Goal: Transaction & Acquisition: Purchase product/service

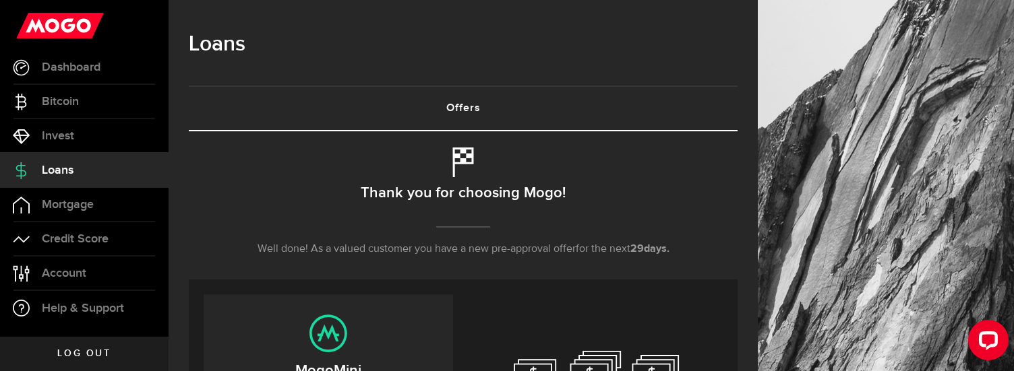
scroll to position [202, 0]
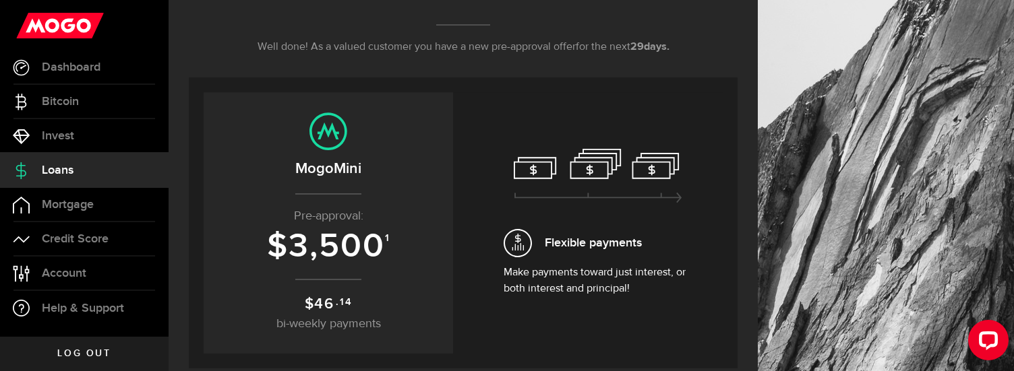
click at [384, 214] on p "Pre-approval:" at bounding box center [328, 217] width 222 height 18
click at [334, 239] on span "3,500" at bounding box center [336, 246] width 96 height 40
click at [322, 305] on span "46" at bounding box center [324, 304] width 20 height 18
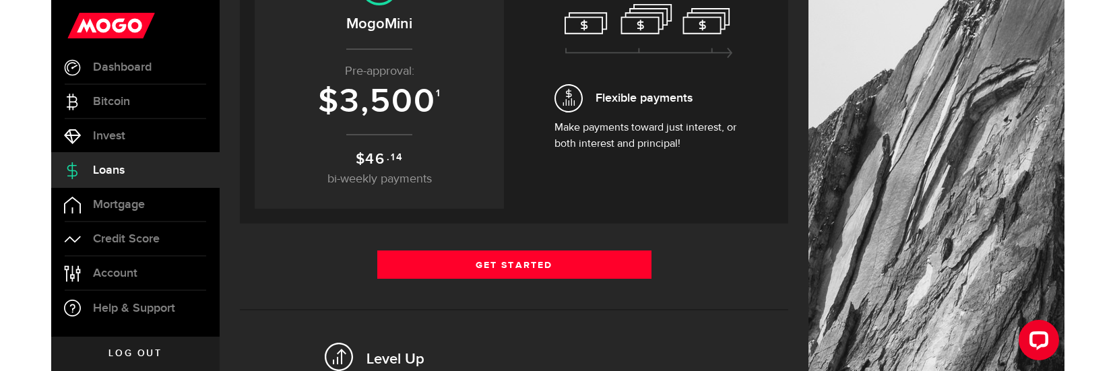
scroll to position [352, 0]
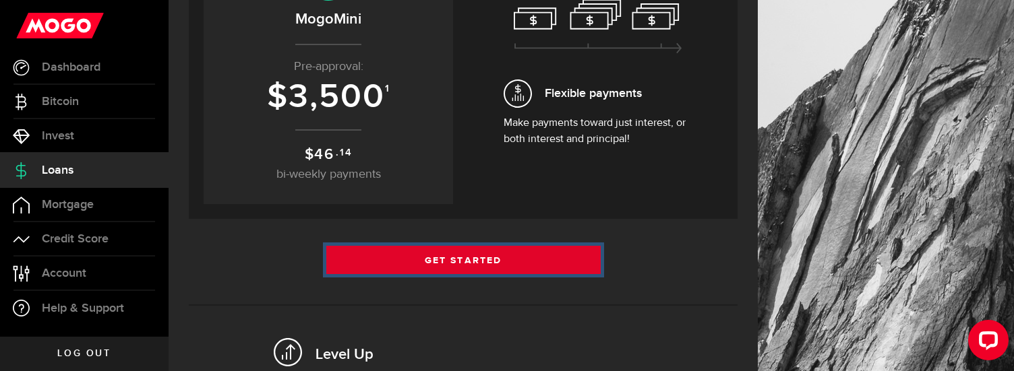
click at [526, 255] on link "Get Started" at bounding box center [463, 260] width 274 height 28
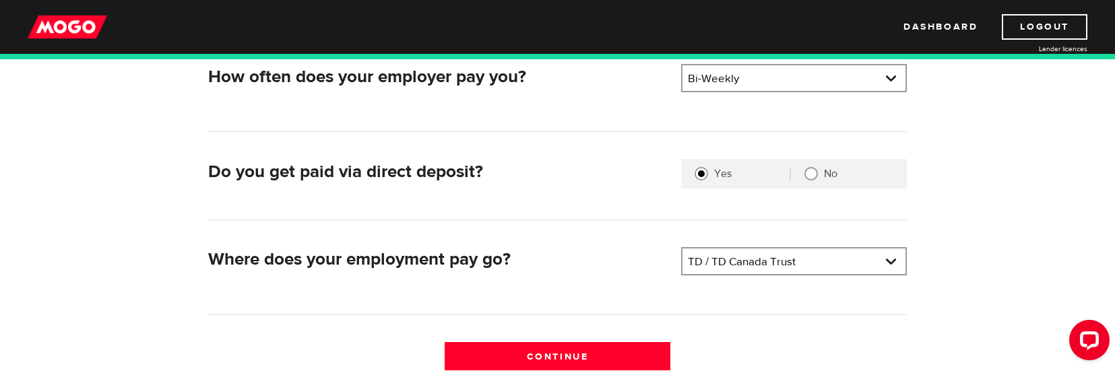
scroll to position [352, 0]
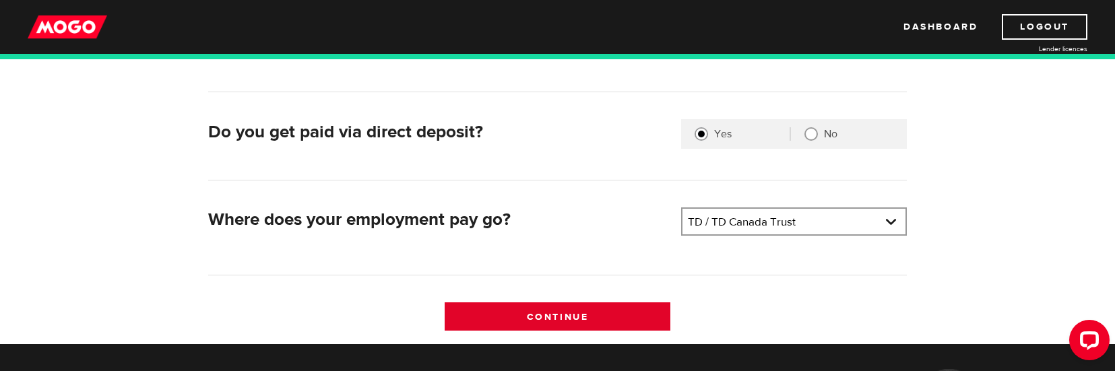
click at [553, 317] on input "Continue" at bounding box center [558, 317] width 226 height 28
click at [565, 317] on input "Continue" at bounding box center [558, 317] width 226 height 28
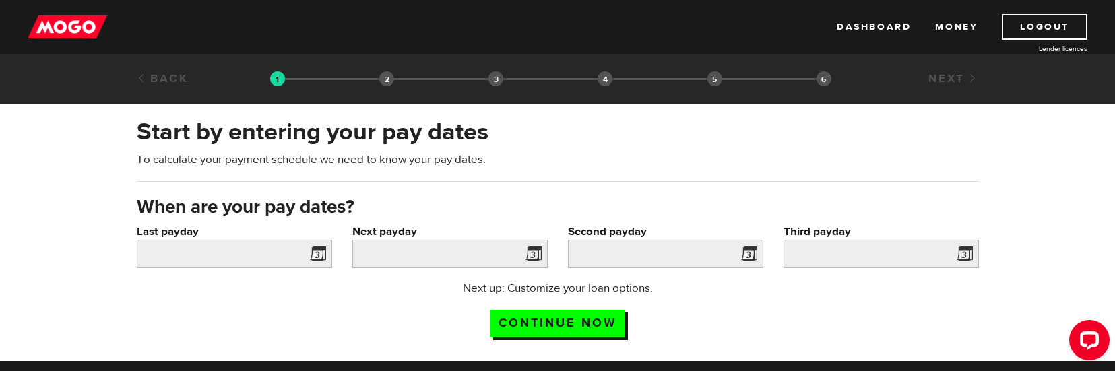
click at [321, 253] on span at bounding box center [315, 256] width 20 height 22
click at [323, 253] on span at bounding box center [315, 256] width 20 height 22
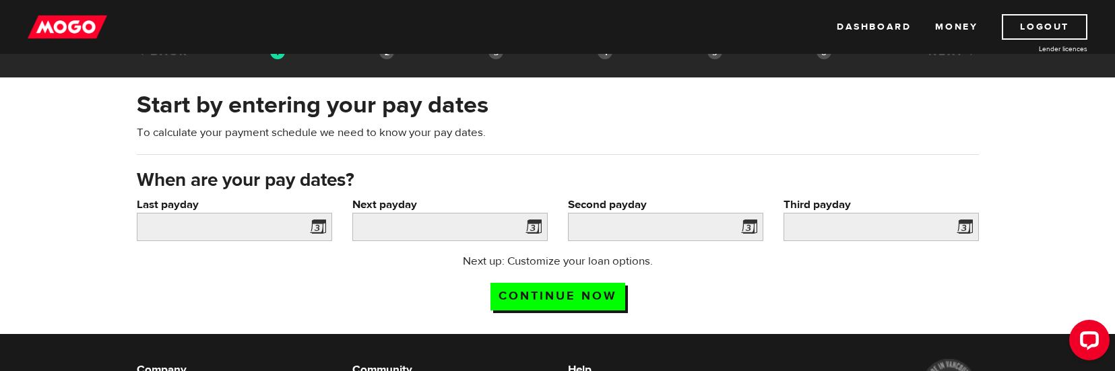
scroll to position [41, 0]
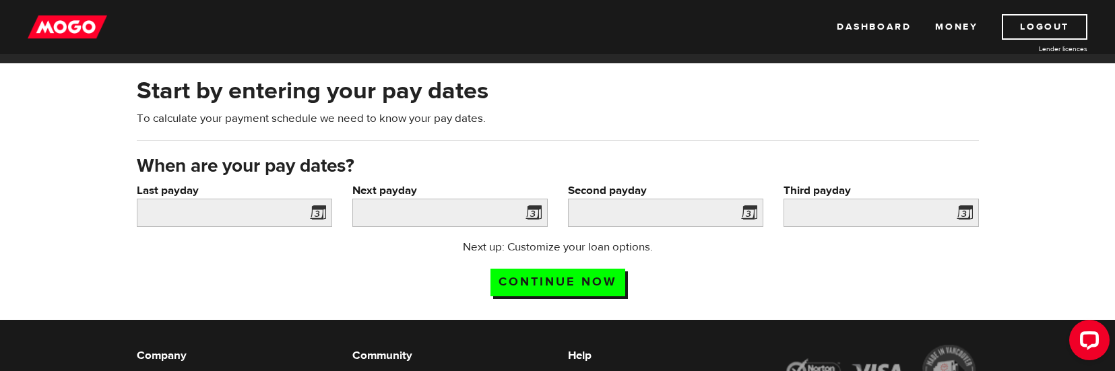
click at [316, 214] on span at bounding box center [315, 215] width 20 height 22
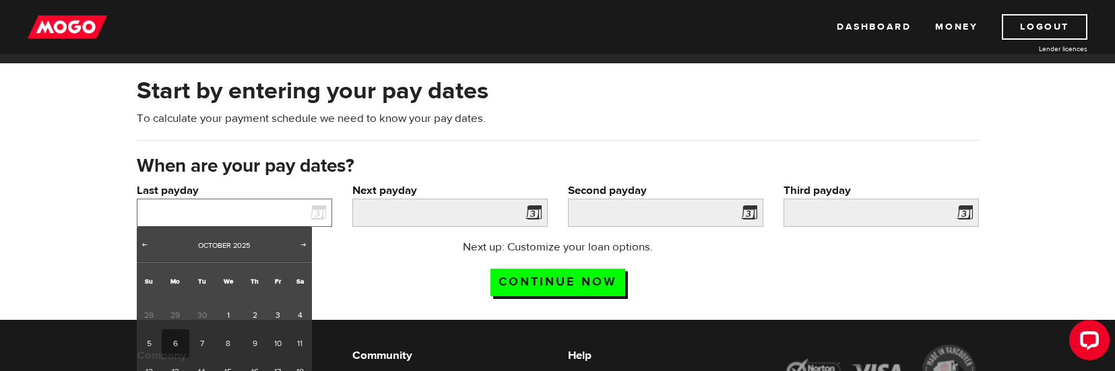
click at [172, 210] on input "Last payday" at bounding box center [234, 213] width 195 height 28
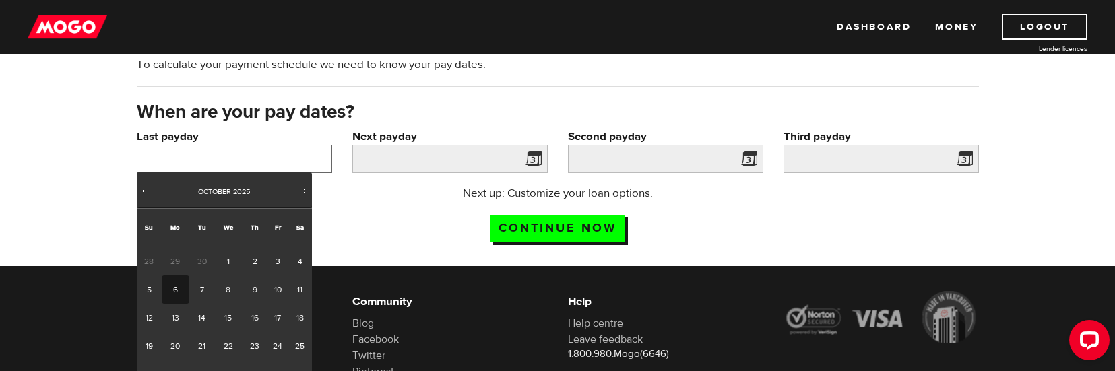
scroll to position [176, 0]
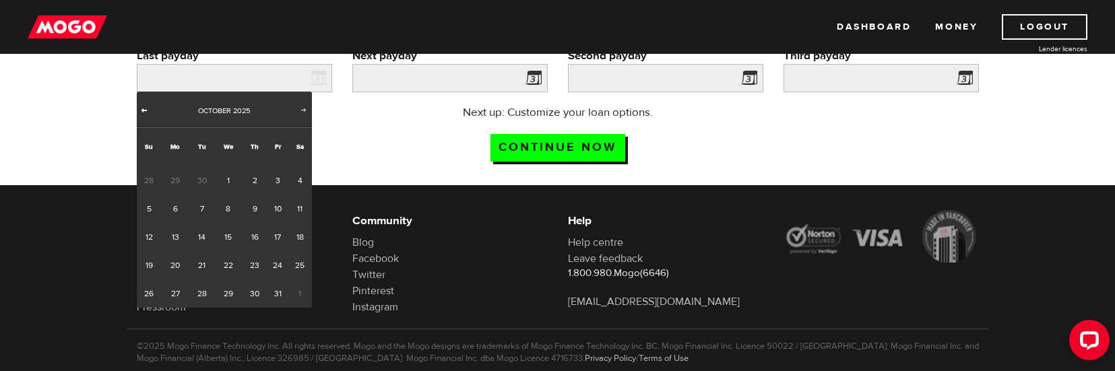
click at [147, 111] on span "Prev" at bounding box center [144, 109] width 11 height 11
click at [276, 267] on link "26" at bounding box center [278, 265] width 21 height 28
type input "2025/09/26"
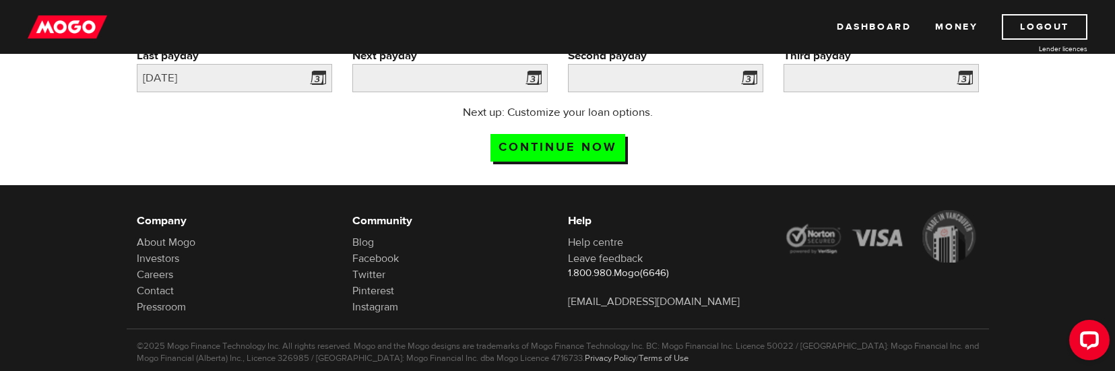
click at [522, 82] on span at bounding box center [531, 80] width 20 height 22
click at [528, 85] on span at bounding box center [531, 80] width 20 height 22
click at [534, 79] on span at bounding box center [531, 80] width 20 height 22
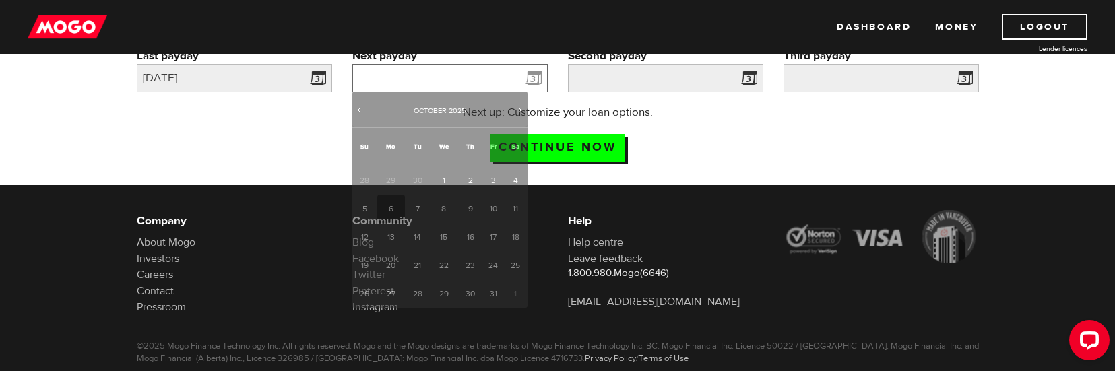
click at [448, 82] on input "Next payday" at bounding box center [449, 78] width 195 height 28
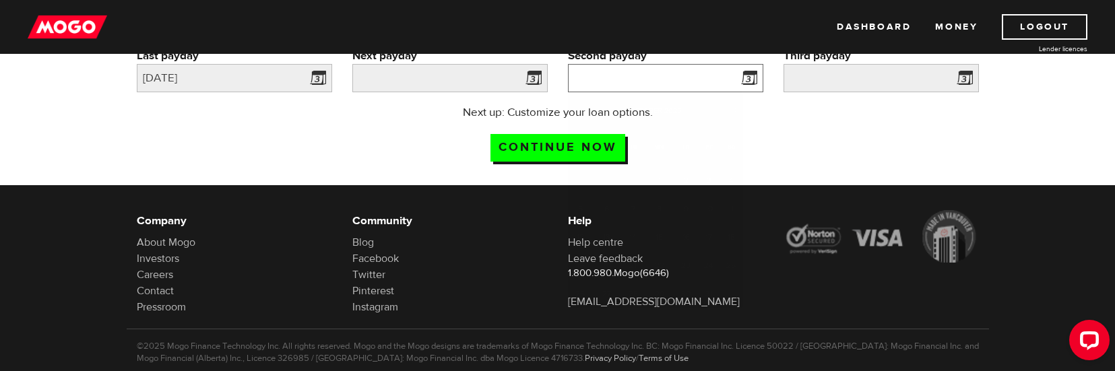
click at [720, 78] on input "Second payday" at bounding box center [665, 78] width 195 height 28
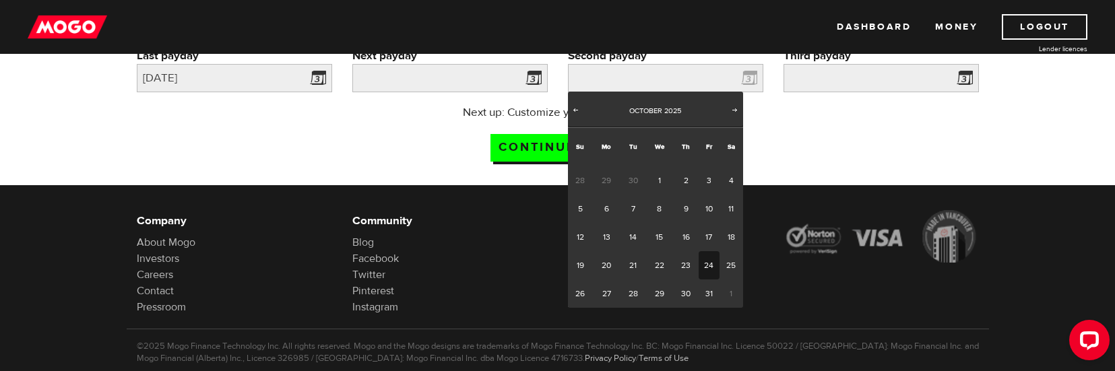
click at [707, 271] on link "24" at bounding box center [709, 265] width 21 height 28
type input "2025/10/24"
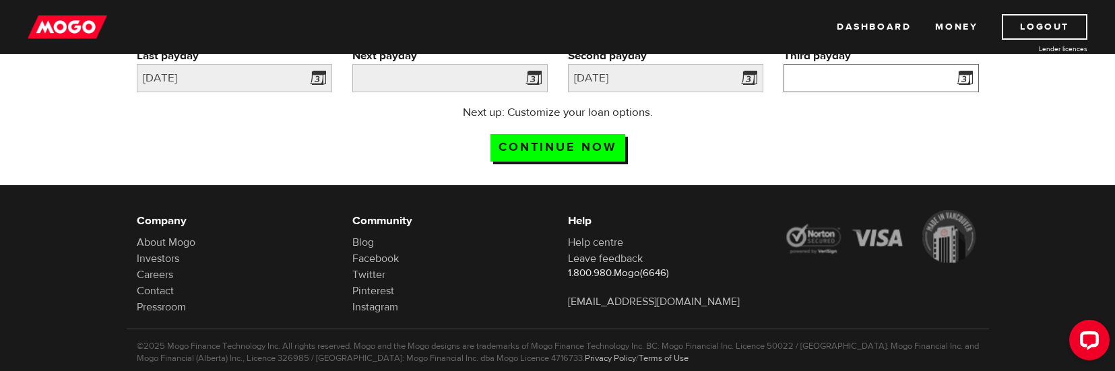
click at [930, 75] on input "Third payday" at bounding box center [881, 78] width 195 height 28
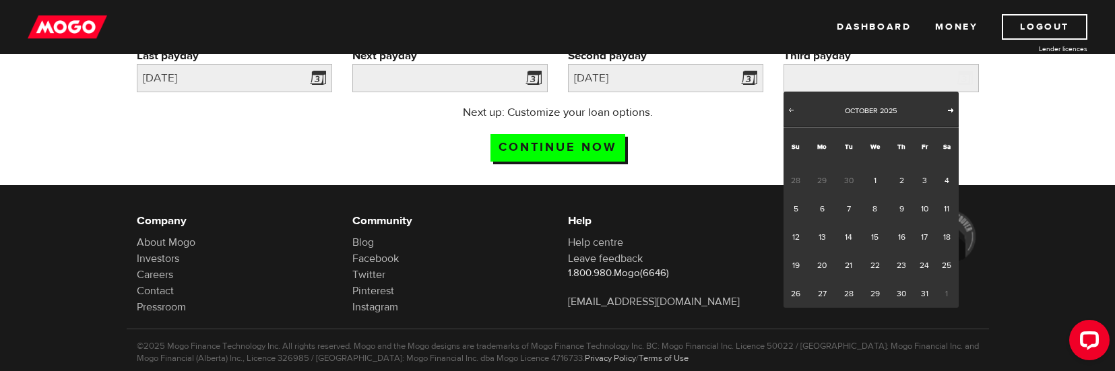
click at [949, 109] on span "Next" at bounding box center [951, 109] width 11 height 11
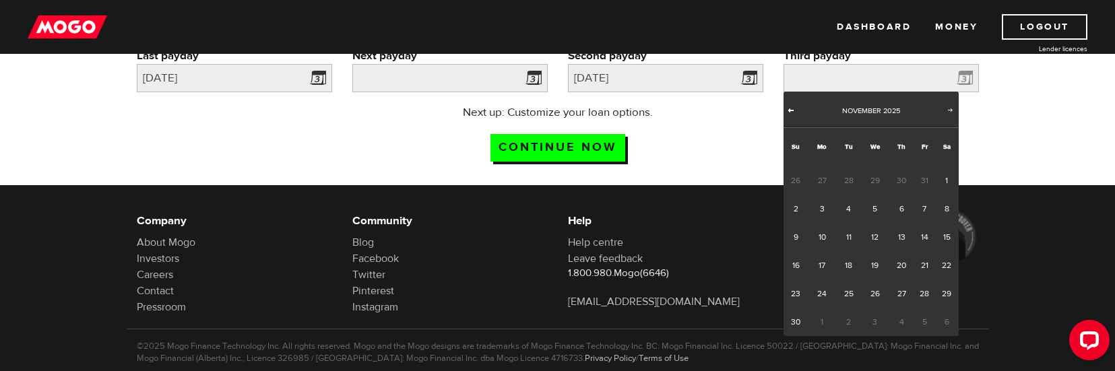
click at [787, 109] on span "Prev" at bounding box center [791, 109] width 11 height 11
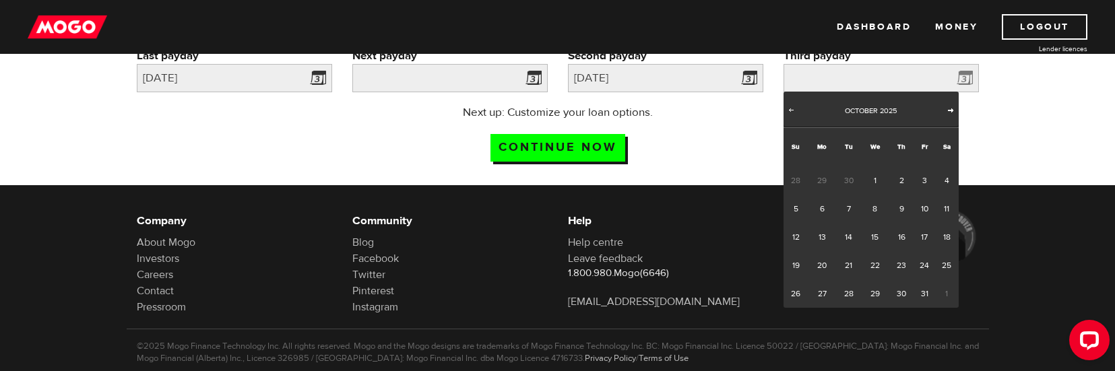
click at [948, 111] on span "Next" at bounding box center [951, 109] width 11 height 11
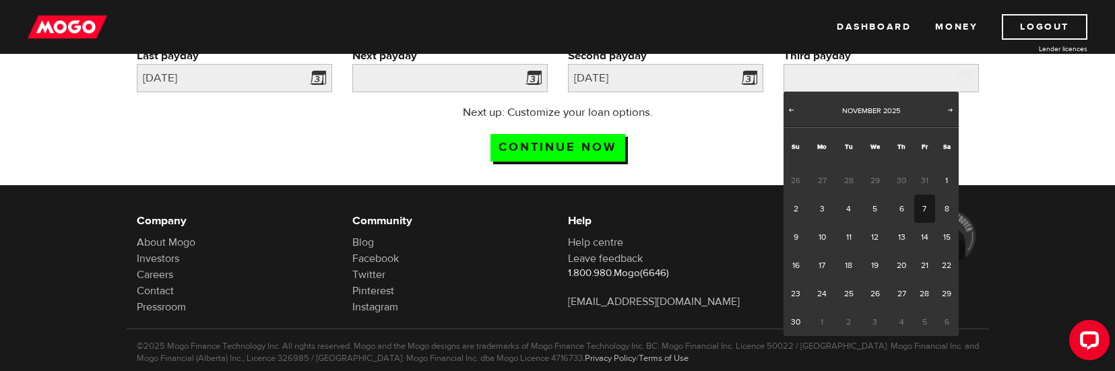
click at [927, 208] on link "7" at bounding box center [925, 209] width 21 height 28
type input "2025/11/07"
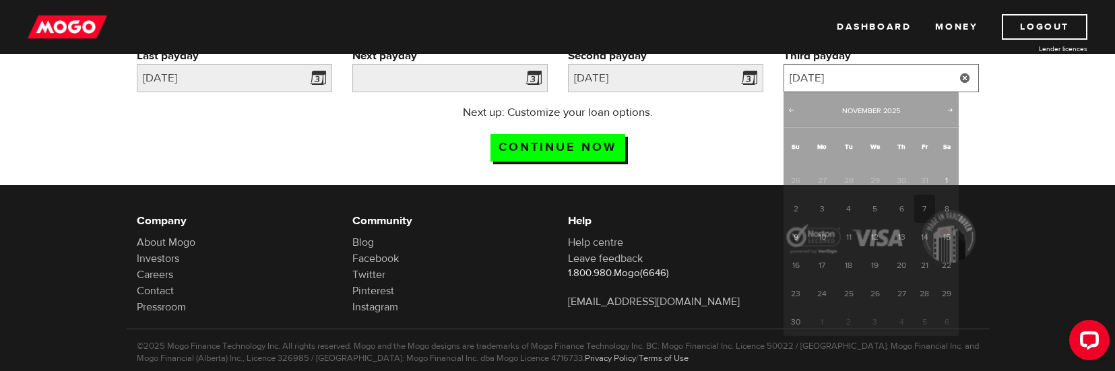
click at [888, 81] on input "2025/11/07" at bounding box center [881, 78] width 195 height 28
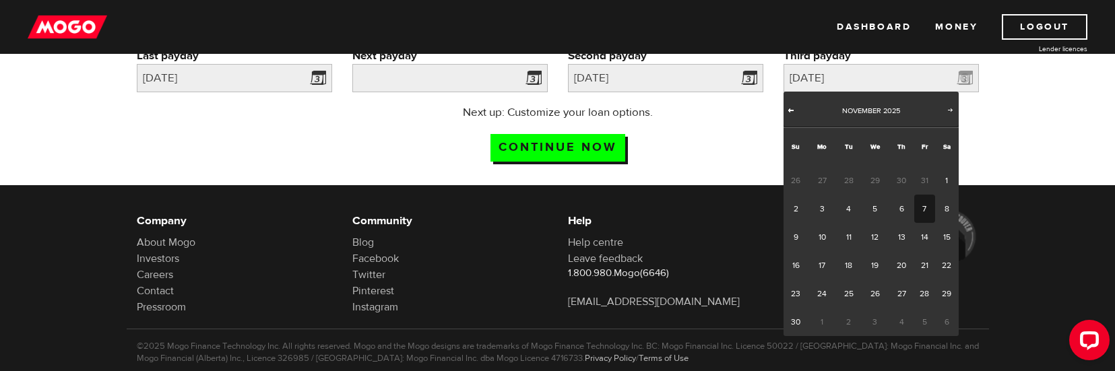
click at [793, 112] on span "Prev" at bounding box center [791, 109] width 11 height 11
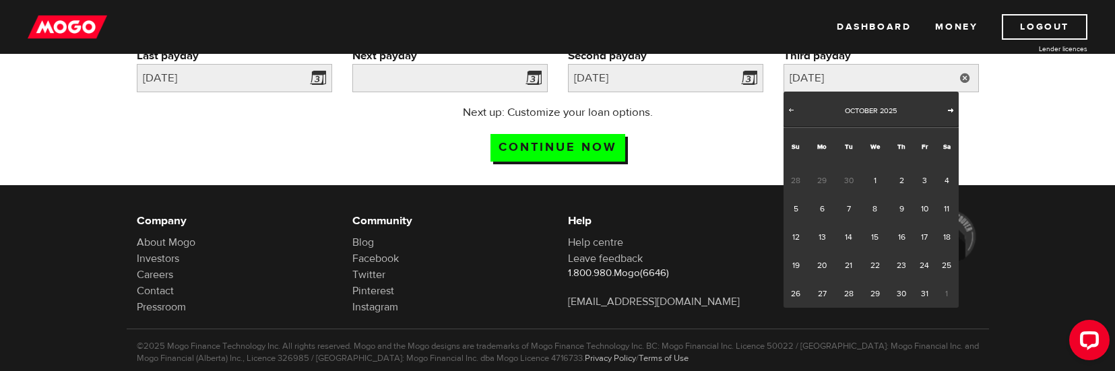
click at [948, 115] on span "Next" at bounding box center [951, 109] width 11 height 11
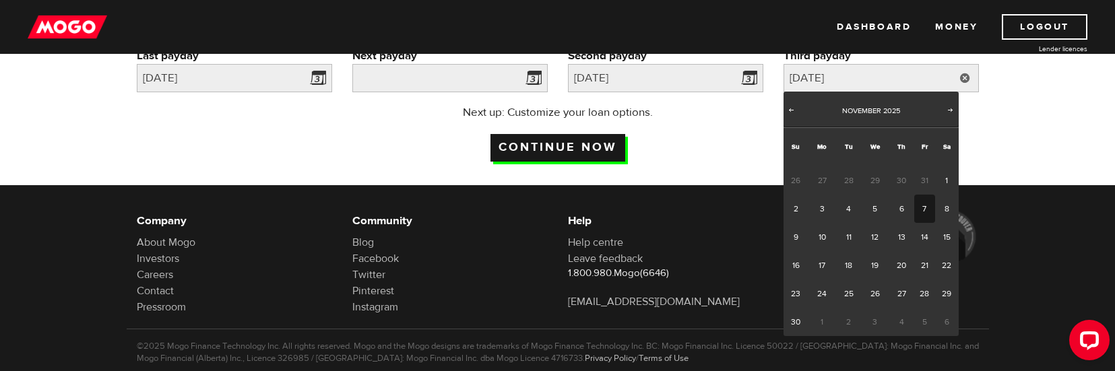
click at [579, 148] on input "Continue now" at bounding box center [558, 148] width 135 height 28
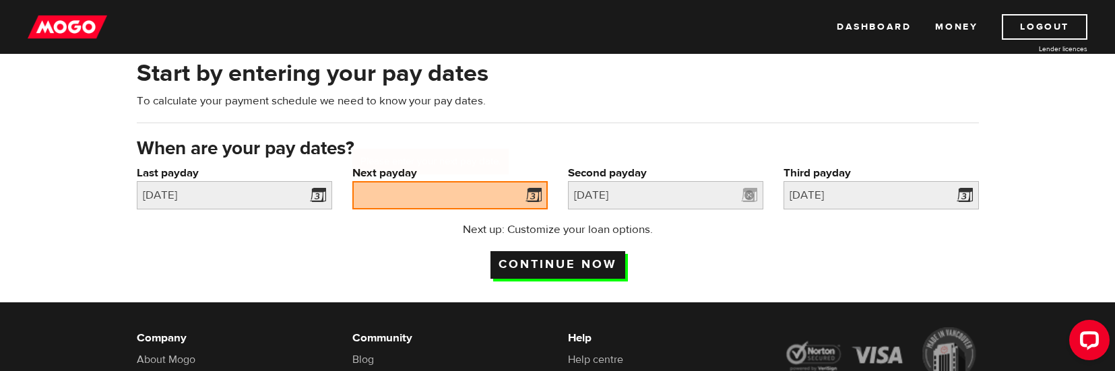
scroll to position [57, 0]
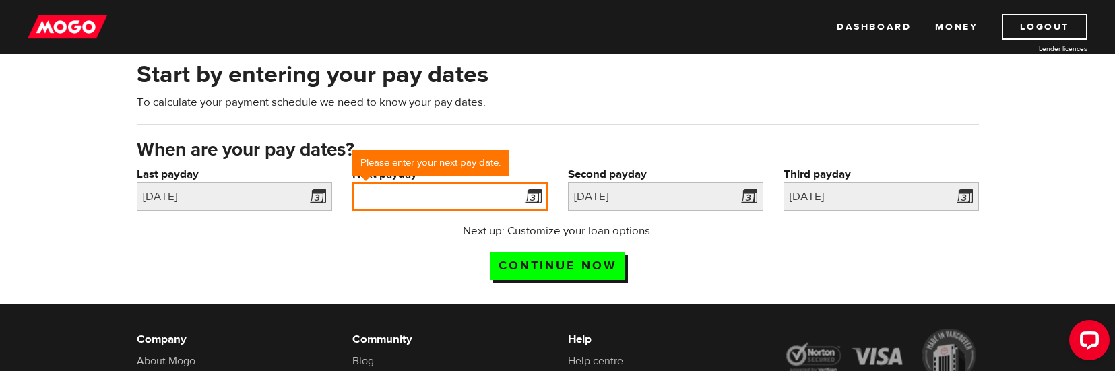
click at [466, 187] on input "Next payday" at bounding box center [449, 197] width 195 height 28
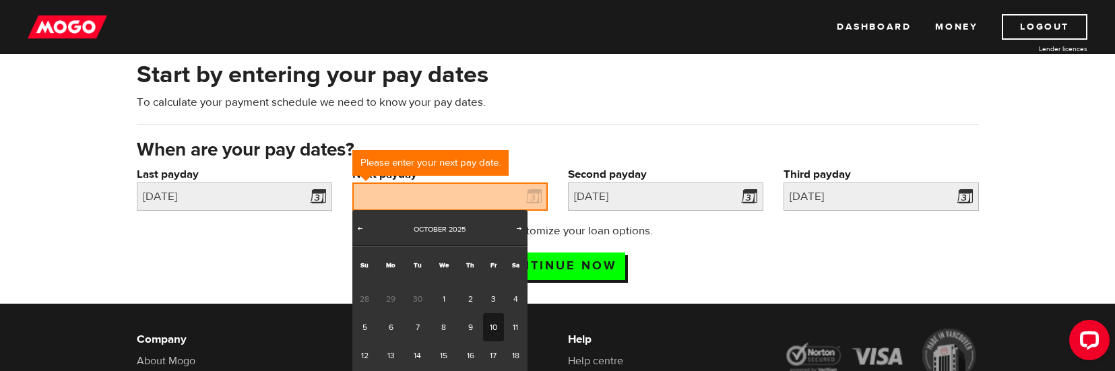
click at [494, 325] on link "10" at bounding box center [493, 327] width 21 height 28
type input "2025/10/10"
type input "2025/11/7"
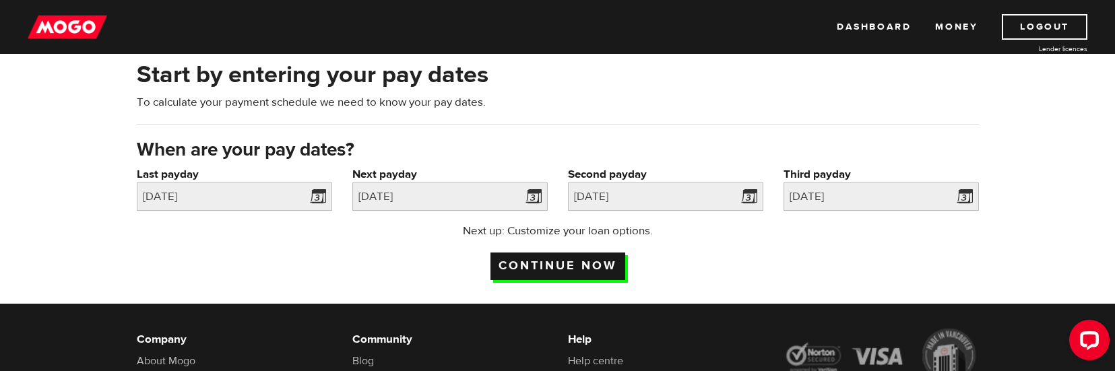
click at [566, 268] on input "Continue now" at bounding box center [558, 267] width 135 height 28
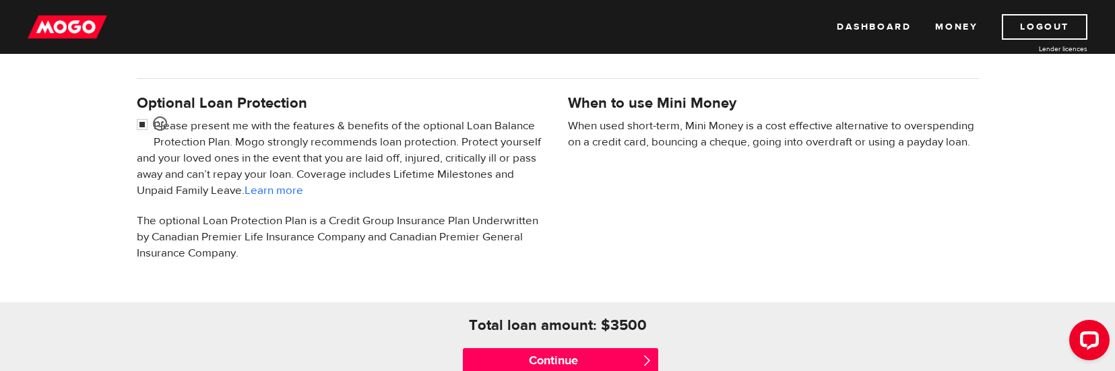
scroll to position [404, 0]
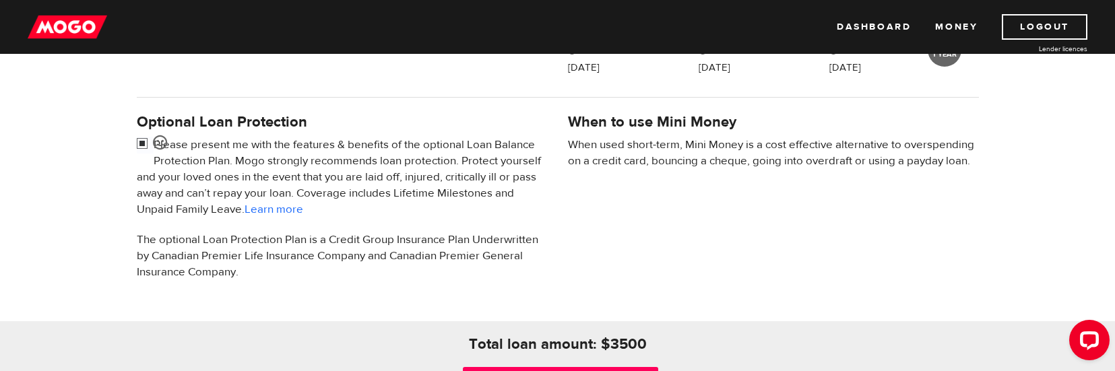
click at [141, 138] on input "checkbox" at bounding box center [145, 145] width 17 height 17
checkbox input "false"
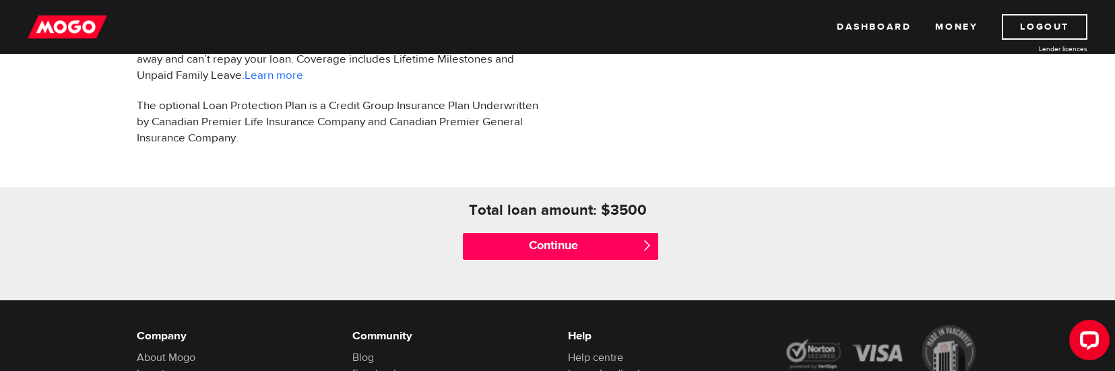
scroll to position [539, 0]
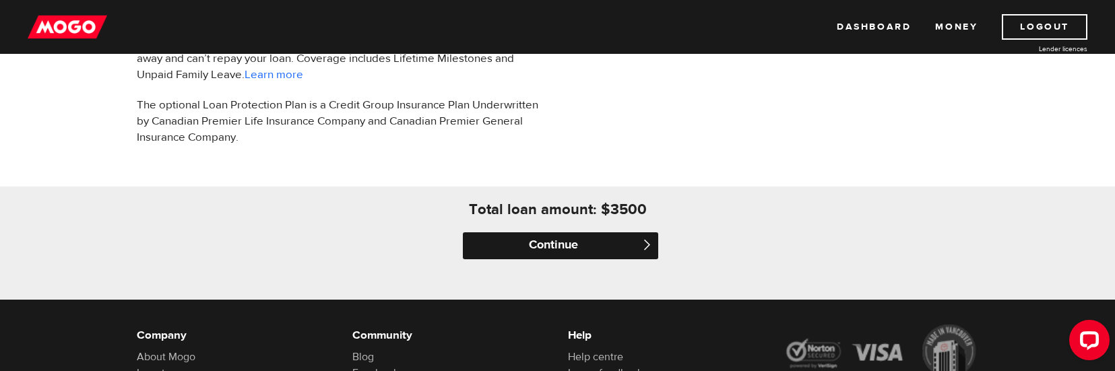
click at [619, 246] on input "Continue" at bounding box center [560, 246] width 195 height 27
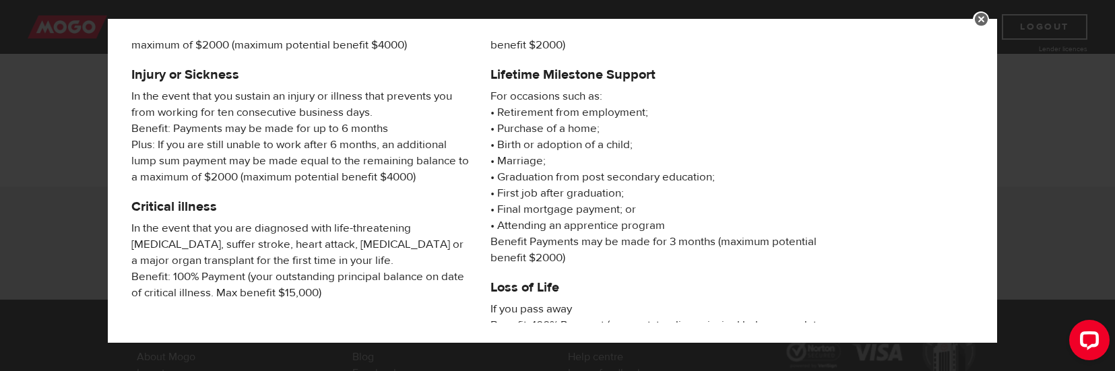
scroll to position [348, 0]
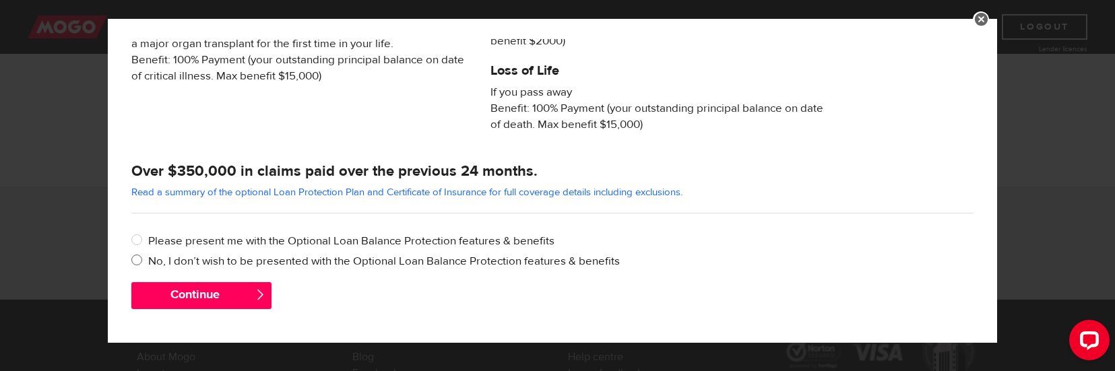
click at [142, 259] on input "No, I don’t wish to be presented with the Optional Loan Balance Protection feat…" at bounding box center [139, 261] width 17 height 17
radio input "true"
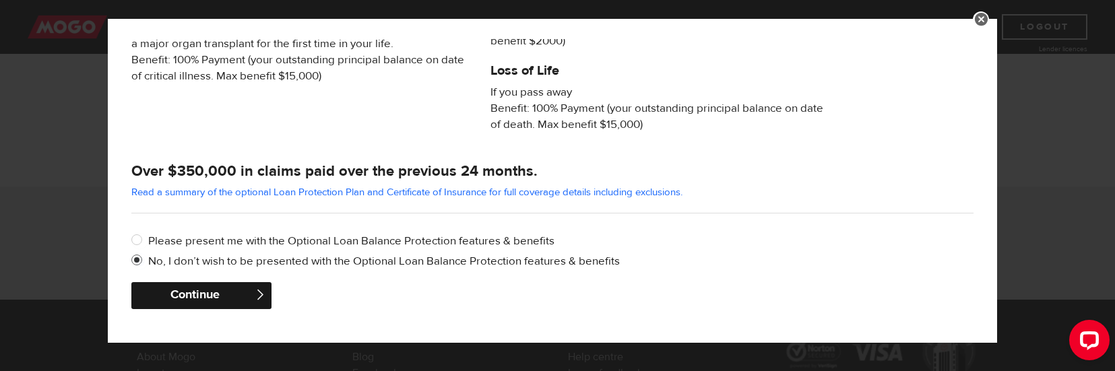
click at [226, 301] on button "Continue" at bounding box center [201, 295] width 140 height 27
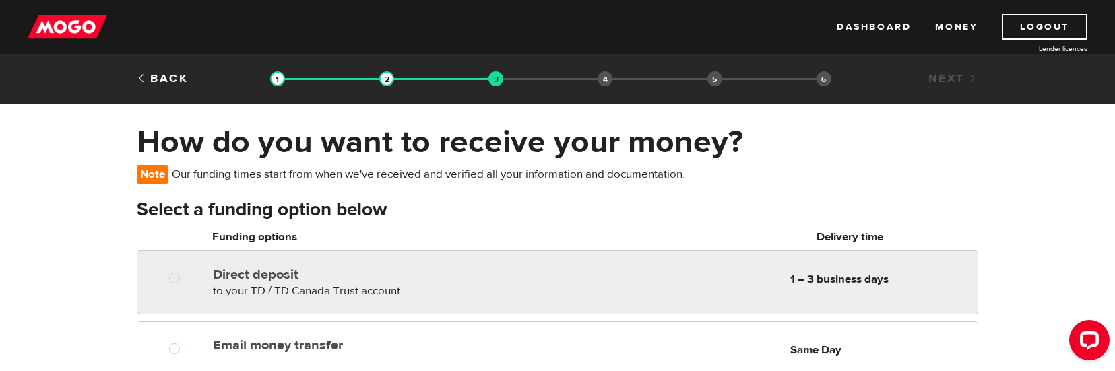
radio input "true"
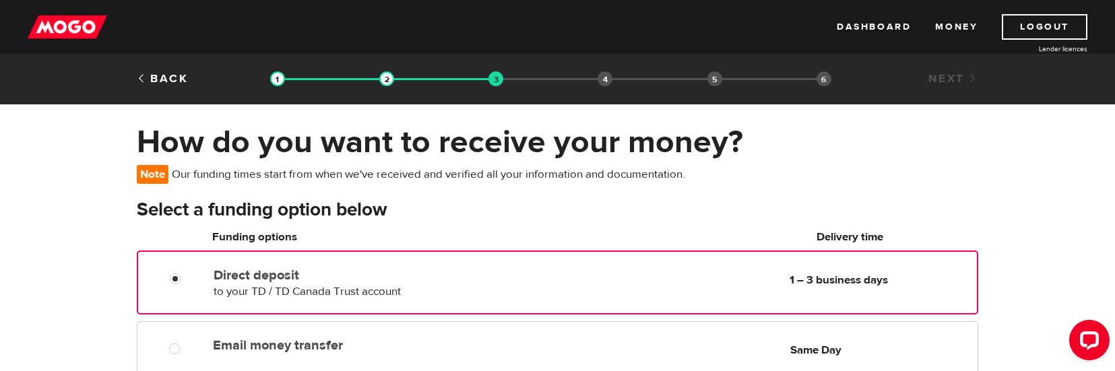
click at [158, 278] on div at bounding box center [180, 280] width 81 height 17
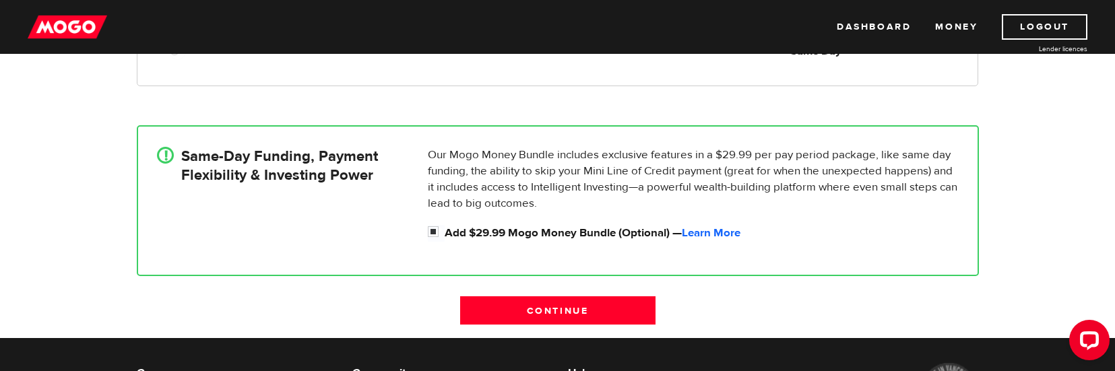
scroll to position [292, 0]
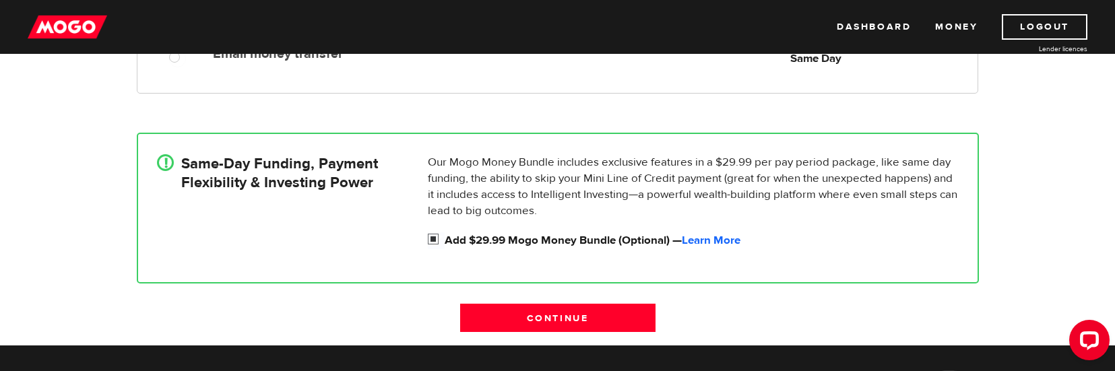
click at [434, 239] on input "Add $29.99 Mogo Money Bundle (Optional) — Learn More" at bounding box center [436, 241] width 17 height 17
checkbox input "false"
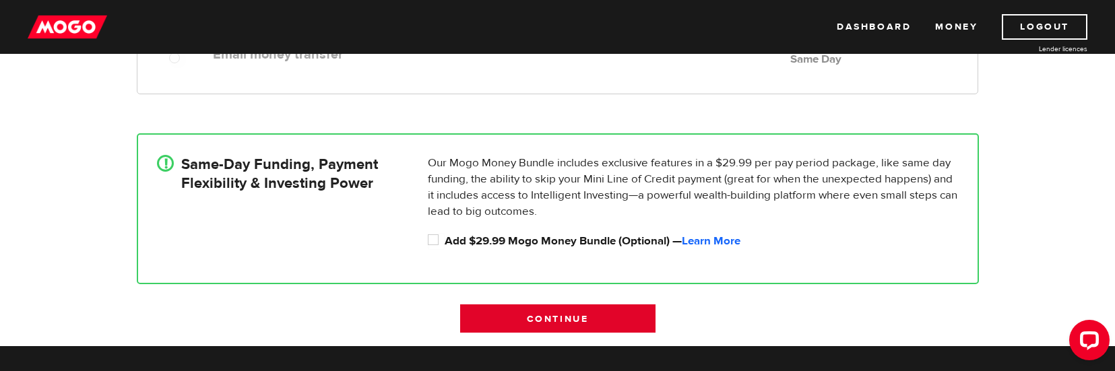
click at [609, 314] on input "Continue" at bounding box center [557, 319] width 195 height 28
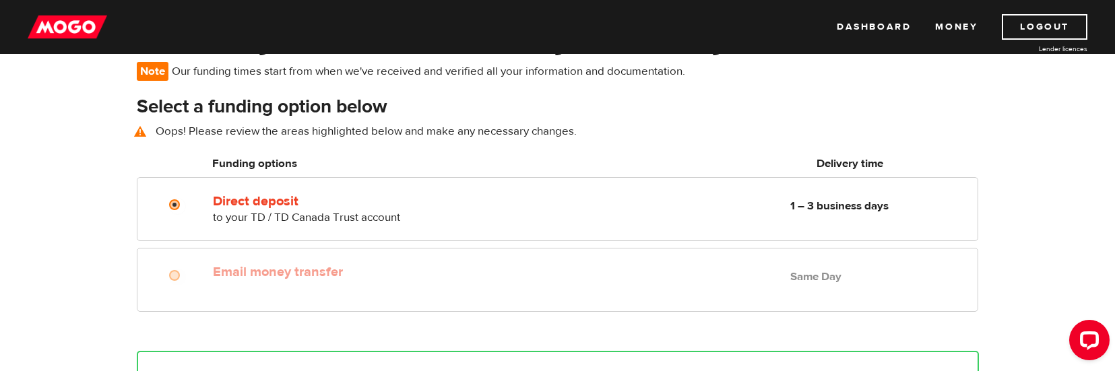
scroll to position [97, 0]
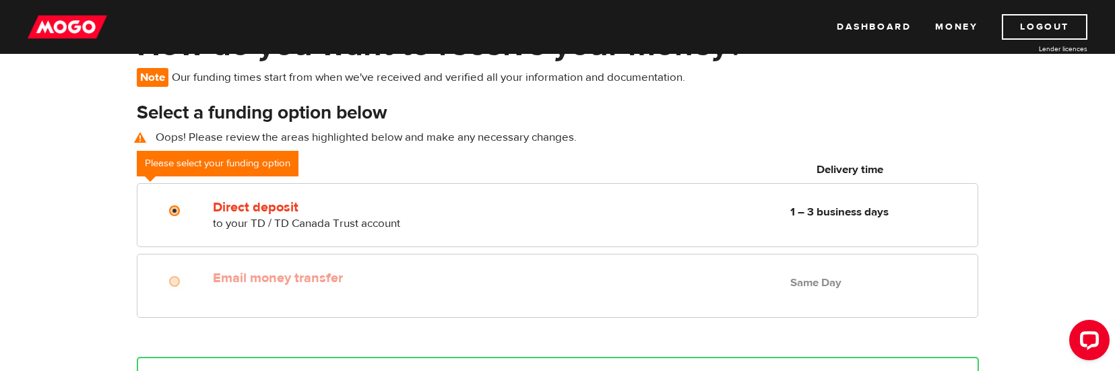
drag, startPoint x: 1113, startPoint y: 166, endPoint x: 1113, endPoint y: 179, distance: 13.5
click at [1113, 179] on div "How do you want to receive your money? Note Our funding times start from when w…" at bounding box center [557, 298] width 1115 height 545
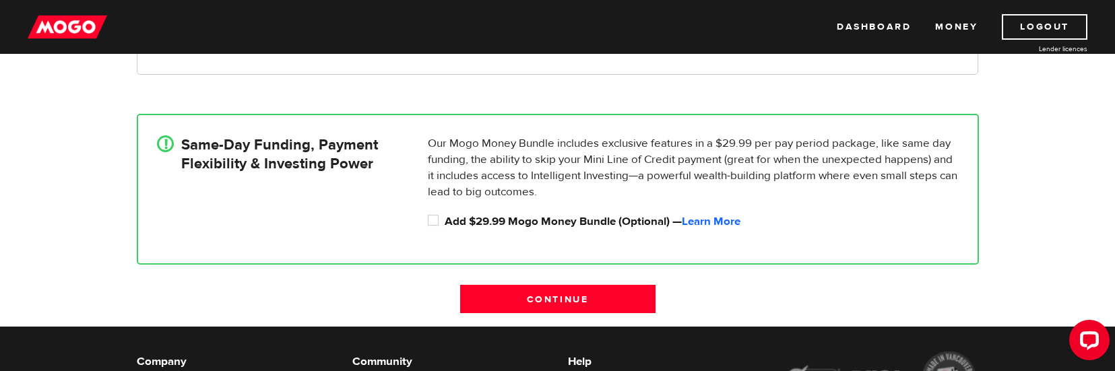
scroll to position [342, 0]
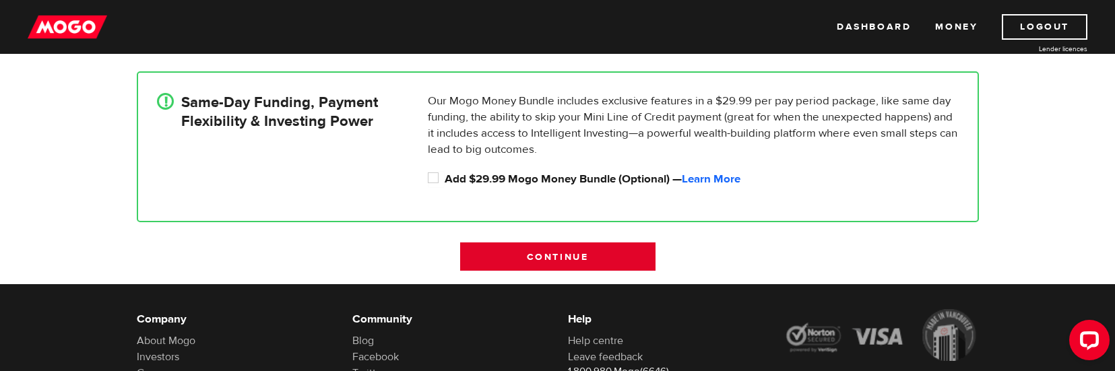
click at [618, 261] on input "Continue" at bounding box center [557, 257] width 195 height 28
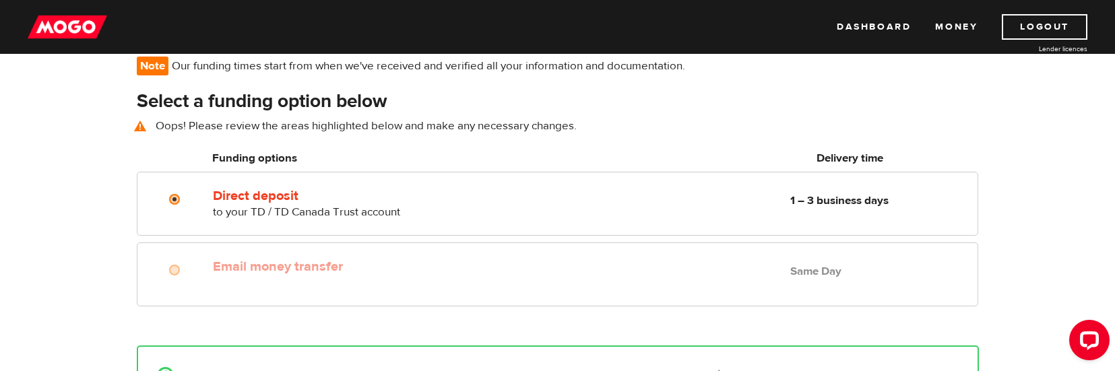
scroll to position [97, 0]
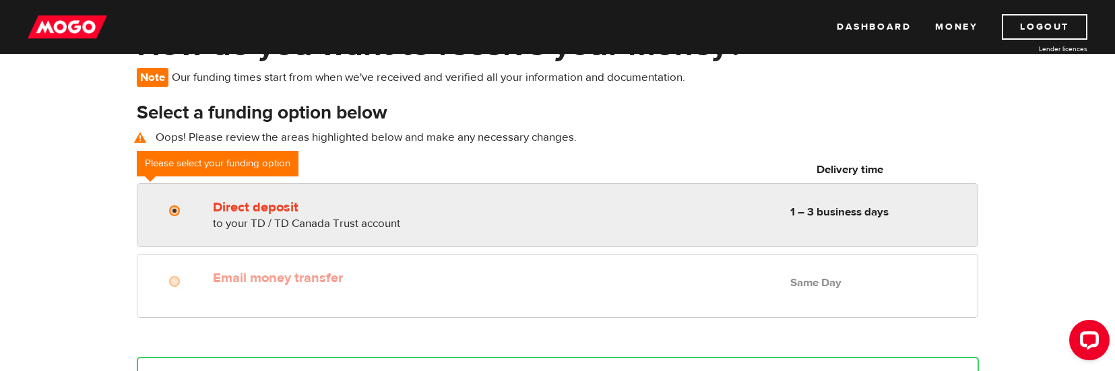
radio input "true"
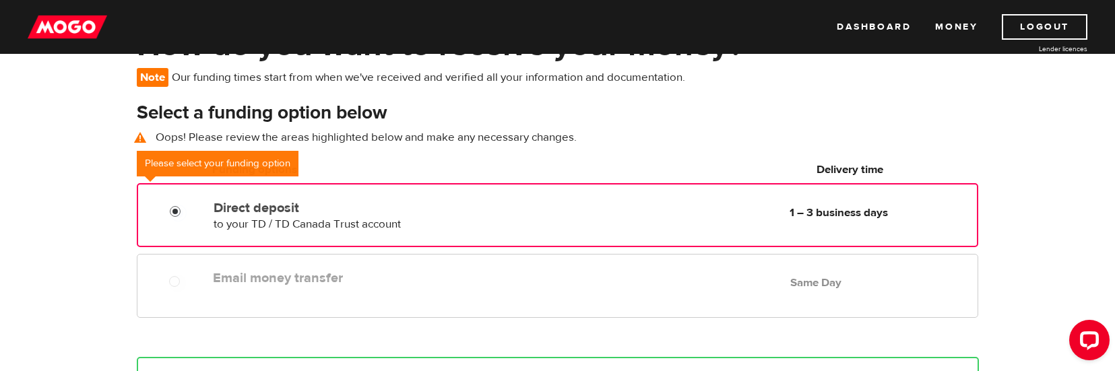
click at [170, 212] on input "Direct deposit" at bounding box center [178, 213] width 17 height 17
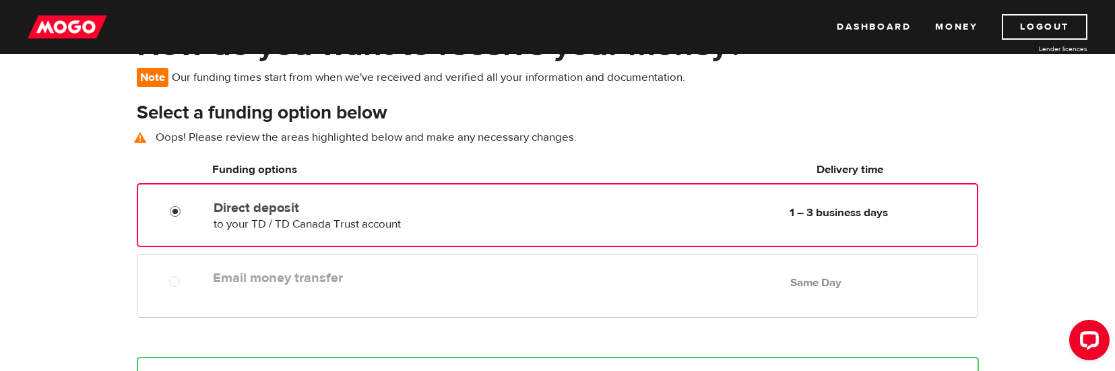
click at [177, 210] on input "Direct deposit" at bounding box center [178, 213] width 17 height 17
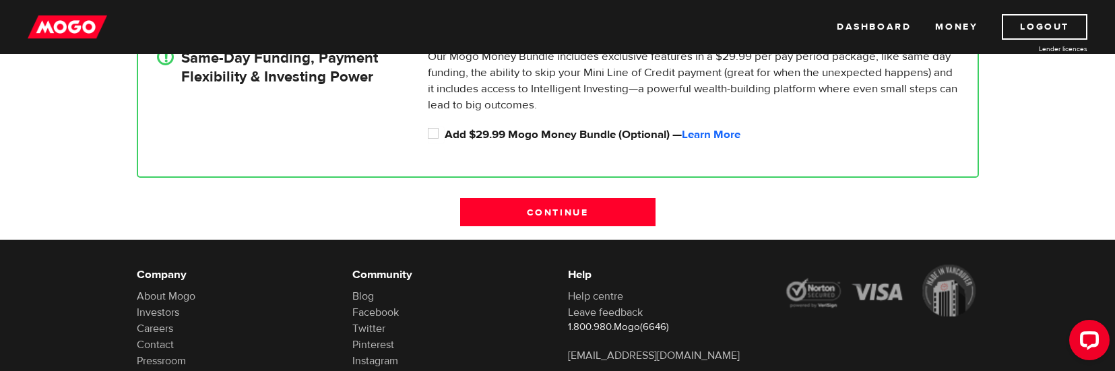
scroll to position [434, 0]
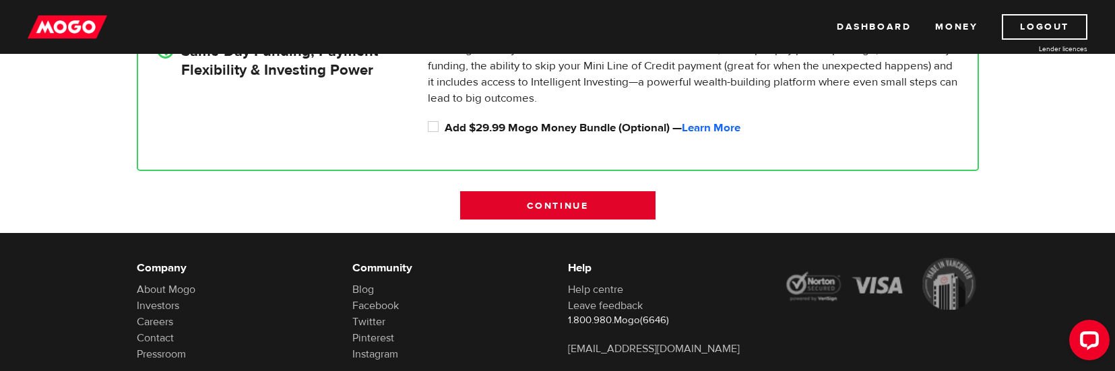
click at [615, 210] on input "Continue" at bounding box center [557, 205] width 195 height 28
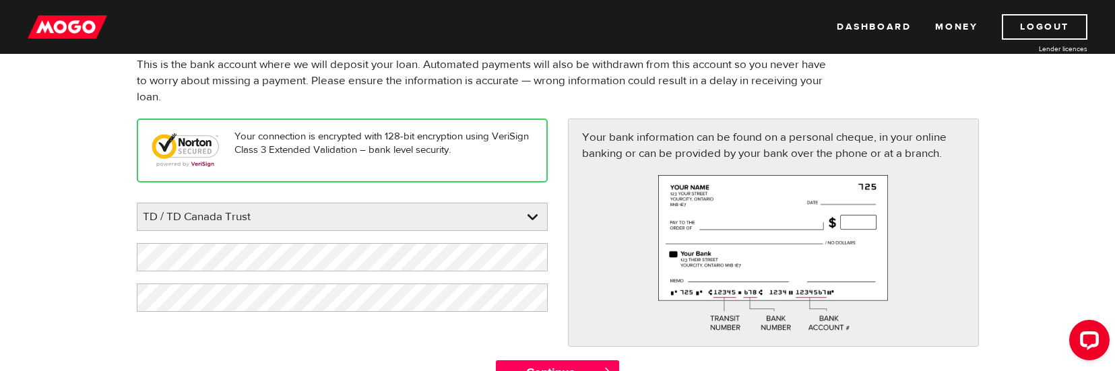
scroll to position [135, 0]
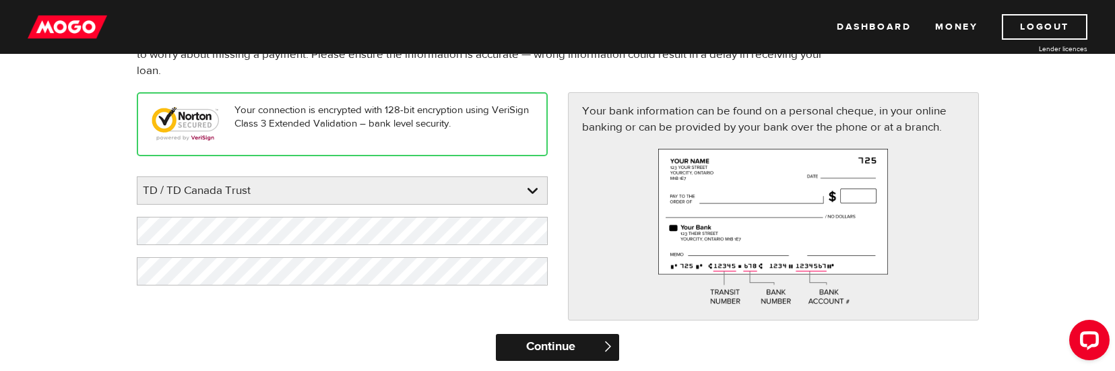
click at [594, 342] on input "Continue" at bounding box center [557, 347] width 123 height 27
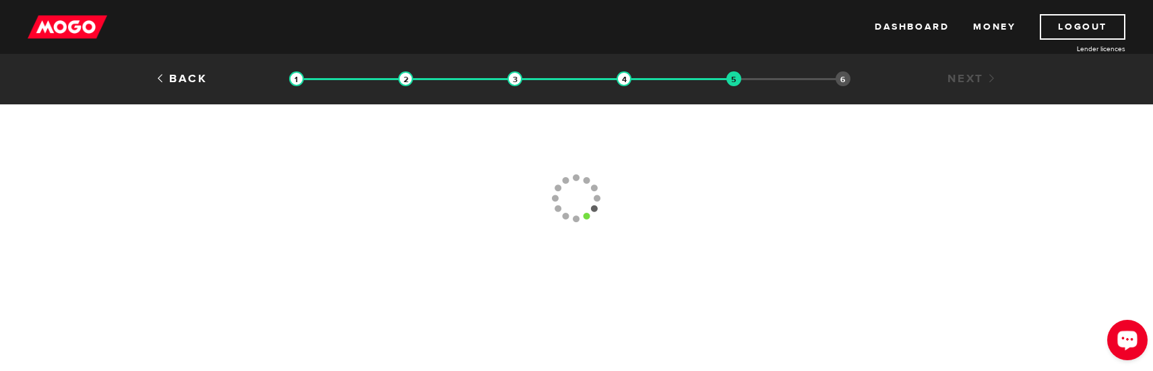
type input "[PHONE_NUMBER]"
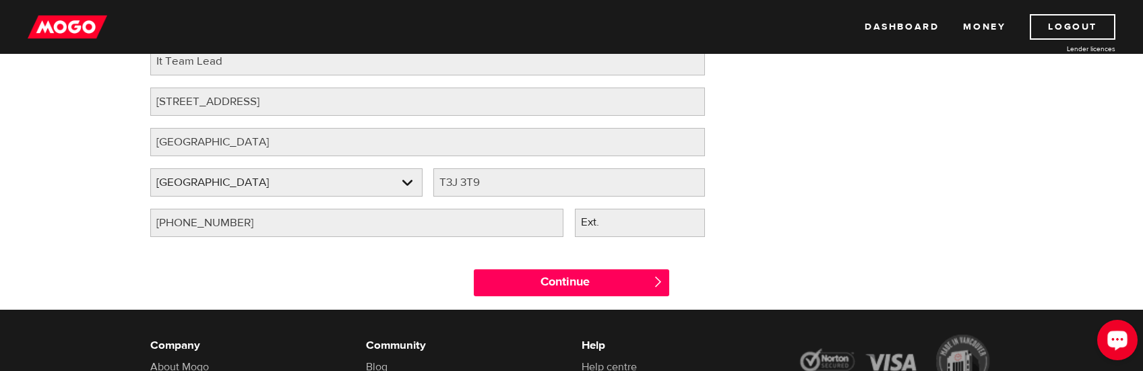
scroll to position [202, 0]
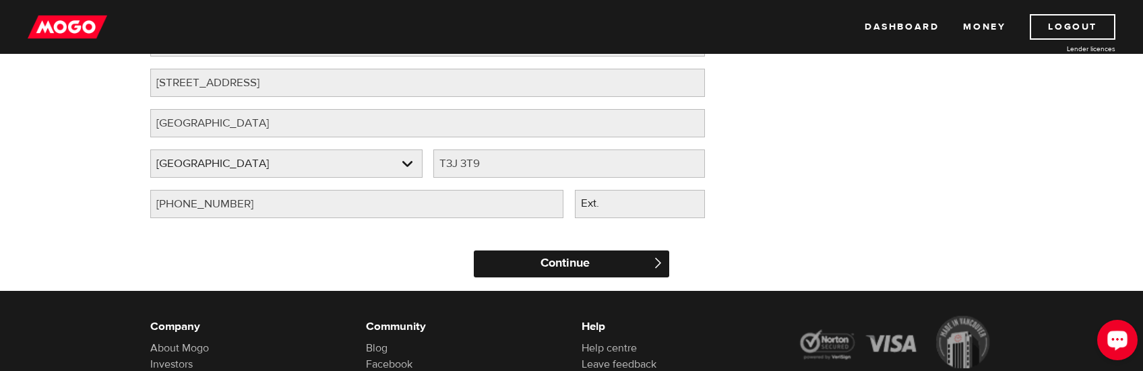
click at [580, 269] on input "Continue" at bounding box center [571, 264] width 195 height 27
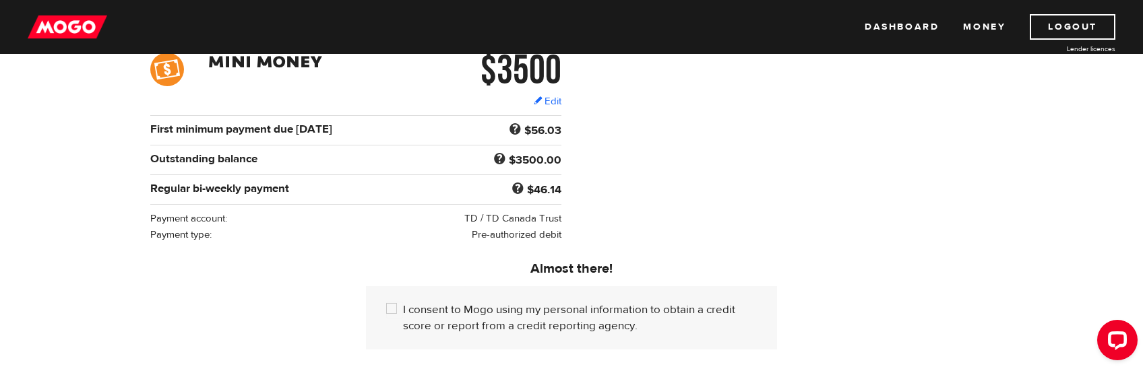
scroll to position [202, 0]
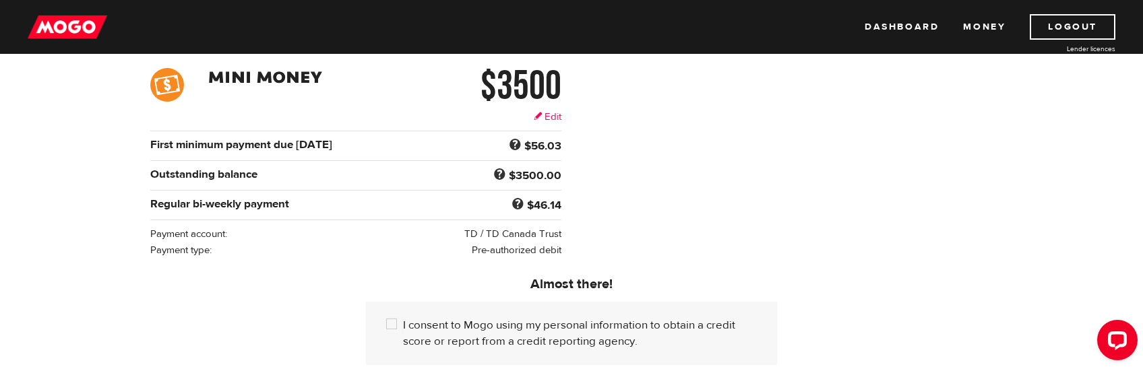
click at [553, 117] on link "Edit" at bounding box center [548, 117] width 28 height 14
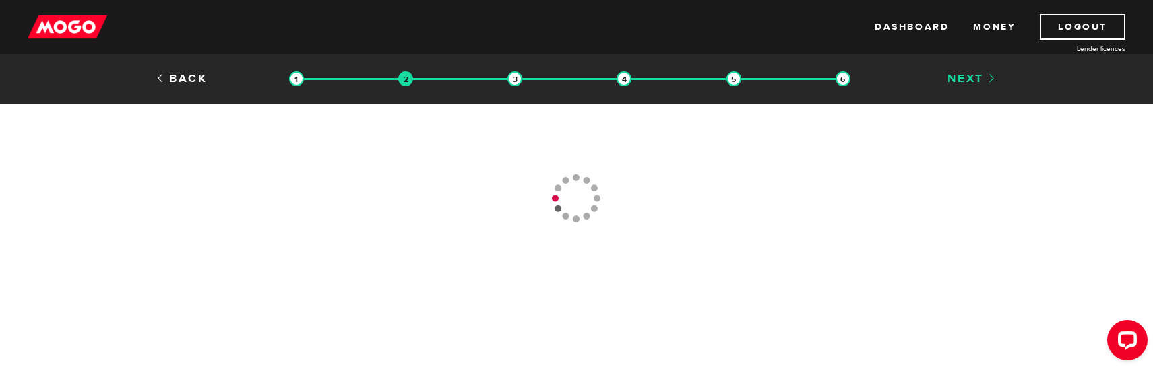
click at [966, 81] on link "Next" at bounding box center [973, 78] width 50 height 15
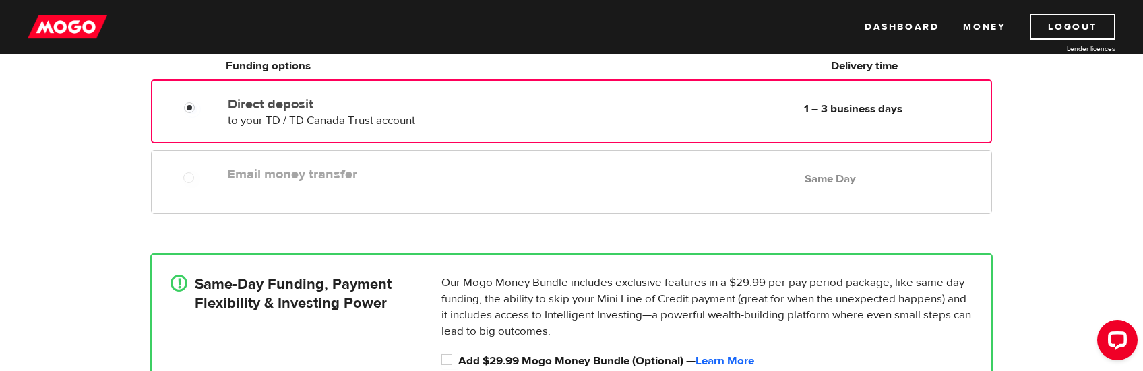
scroll to position [337, 0]
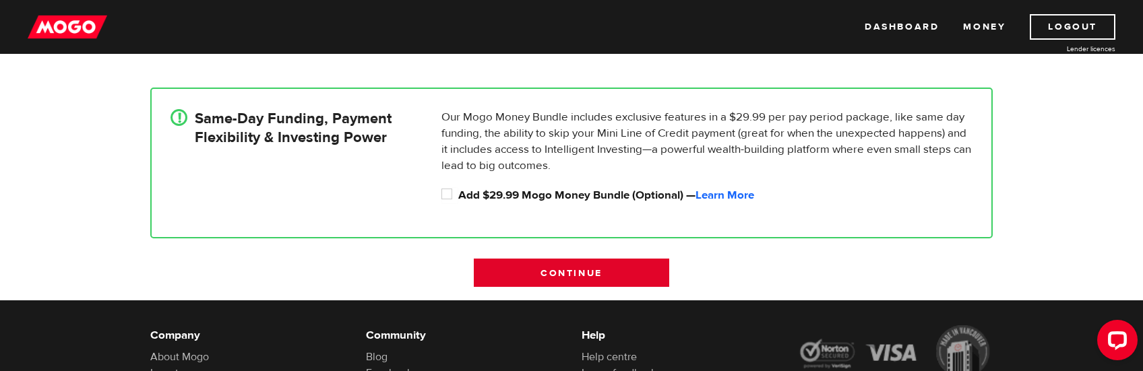
click at [621, 272] on input "Continue" at bounding box center [571, 273] width 195 height 28
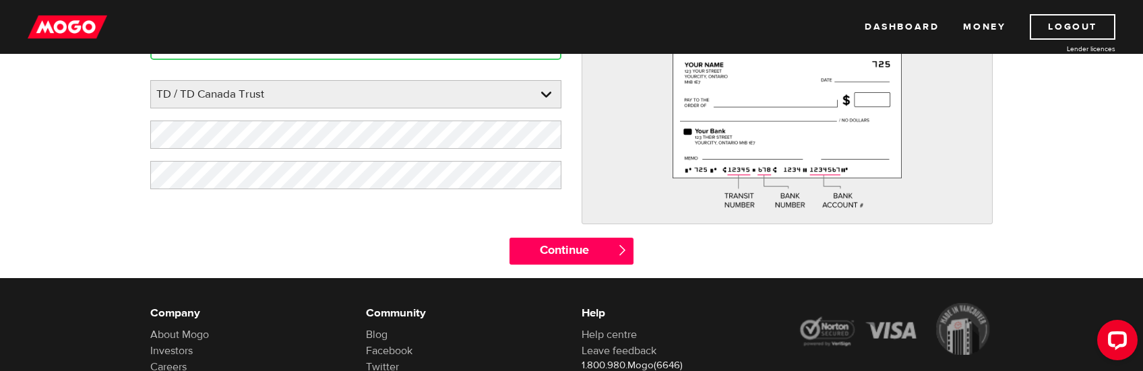
scroll to position [270, 0]
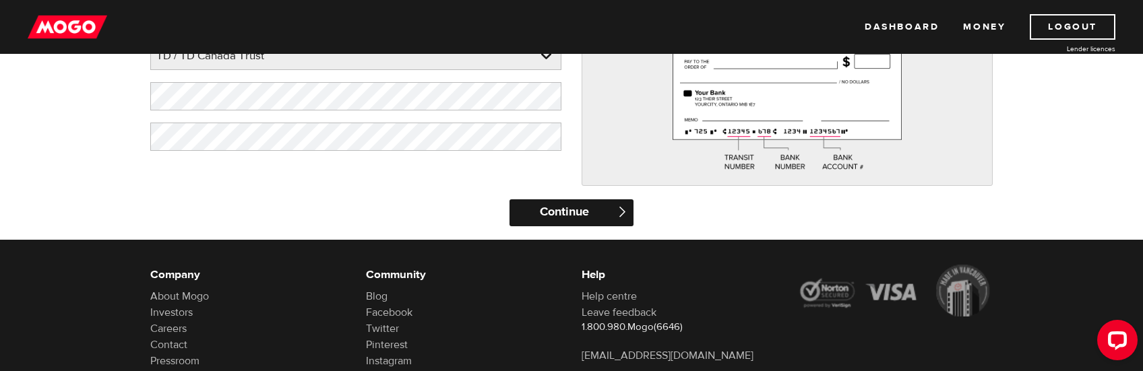
click at [564, 211] on input "Continue" at bounding box center [570, 212] width 123 height 27
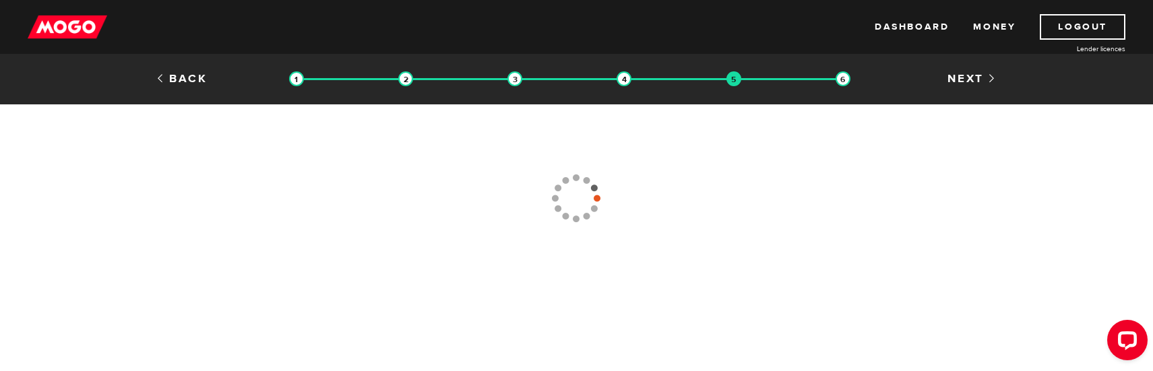
type input "[PHONE_NUMBER]"
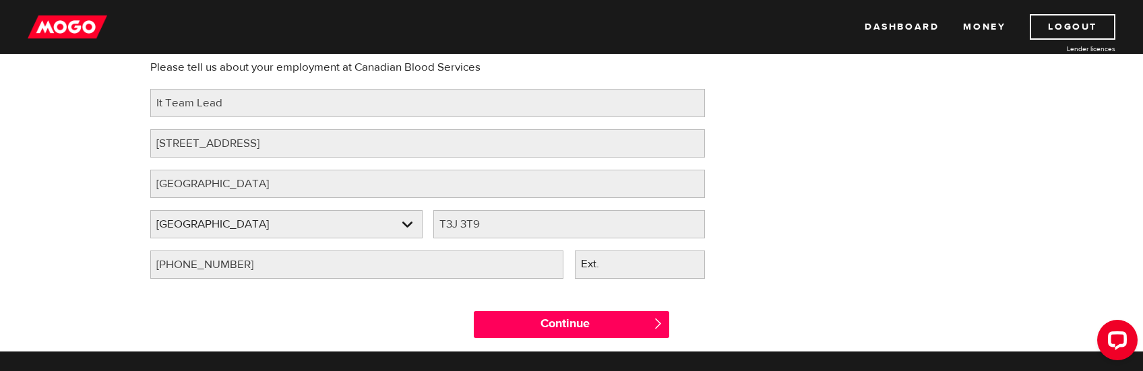
scroll to position [154, 0]
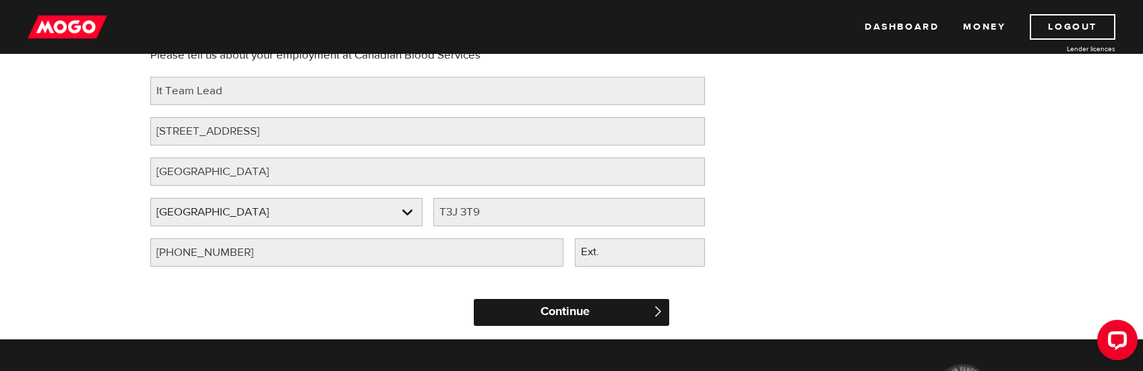
click at [560, 306] on input "Continue" at bounding box center [571, 312] width 195 height 27
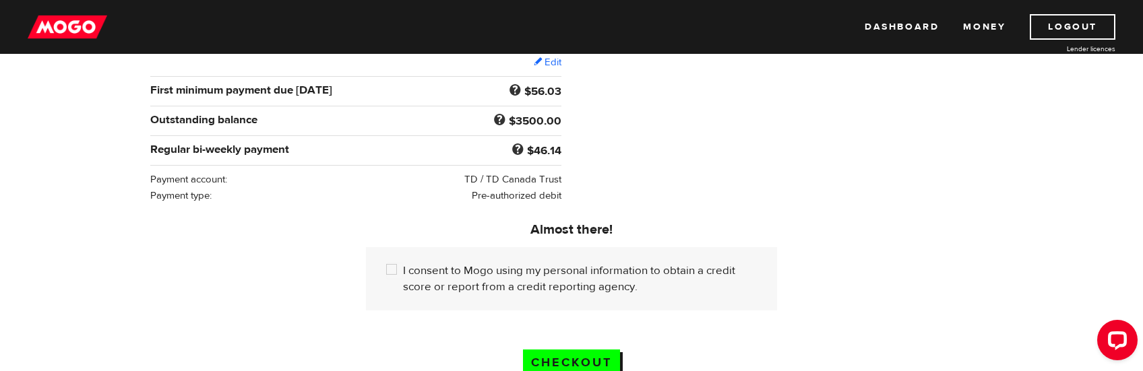
scroll to position [270, 0]
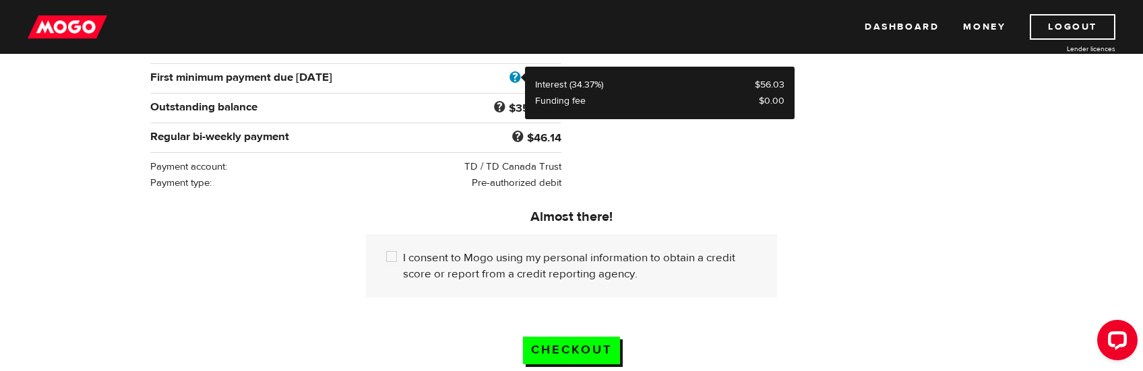
click at [514, 78] on span at bounding box center [515, 78] width 18 height 18
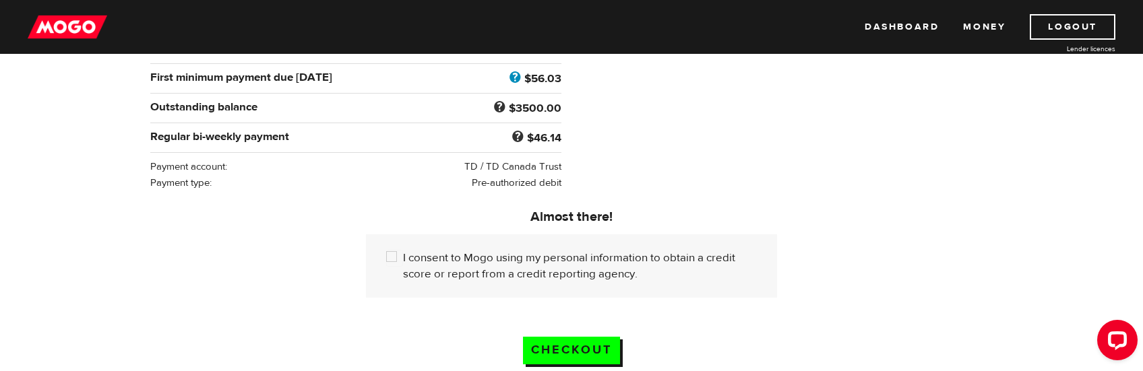
click at [514, 75] on span at bounding box center [515, 78] width 18 height 18
click at [888, 187] on div "$3500 Edit $3500 Regular bi-weekly payment $46.14 First minimum payment due Oct…" at bounding box center [571, 96] width 863 height 190
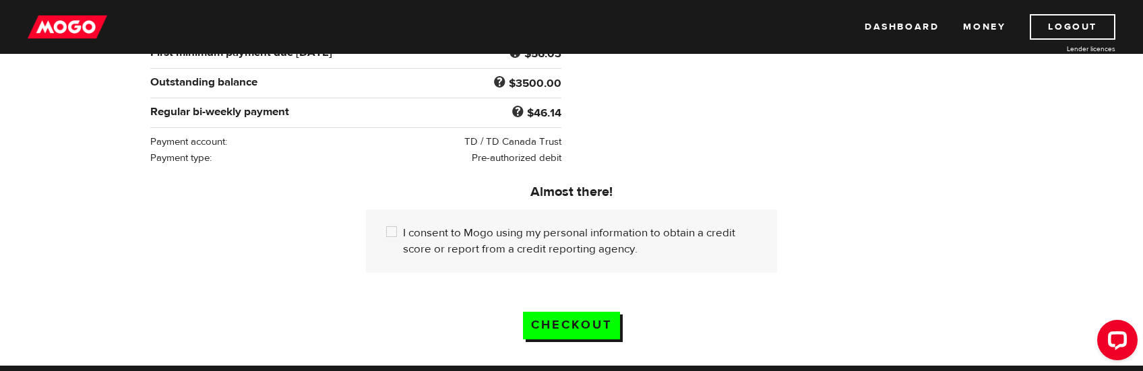
scroll to position [307, 0]
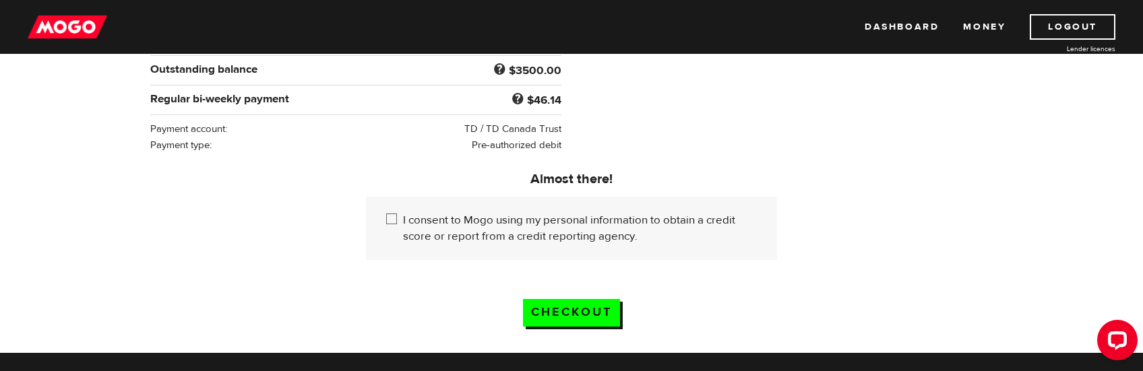
click at [392, 216] on input "I consent to Mogo using my personal information to obtain a credit score or rep…" at bounding box center [394, 220] width 17 height 17
checkbox input "true"
click at [609, 312] on input "Checkout" at bounding box center [571, 313] width 97 height 28
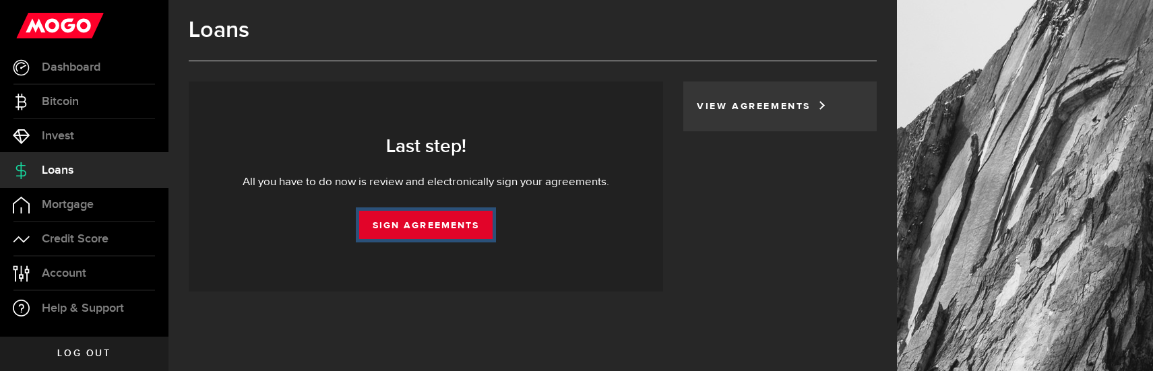
click at [458, 224] on link "Sign Agreements" at bounding box center [425, 225] width 133 height 28
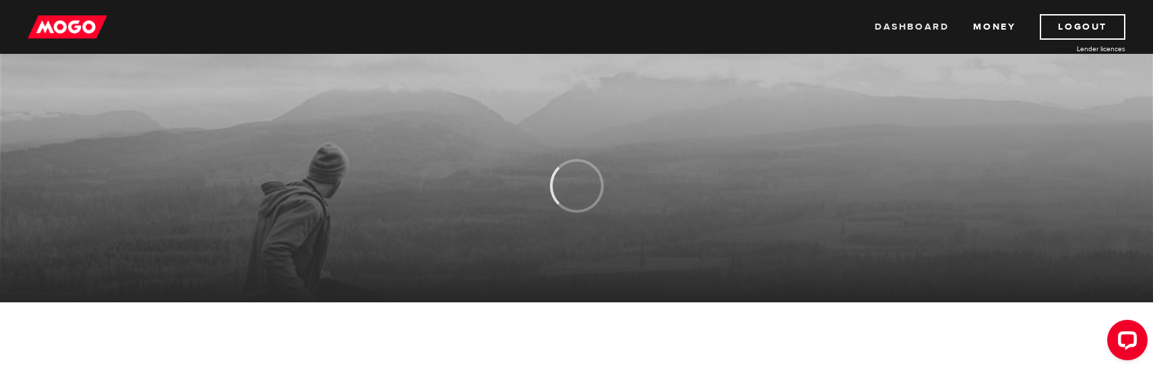
click at [911, 27] on link "Dashboard" at bounding box center [912, 27] width 74 height 26
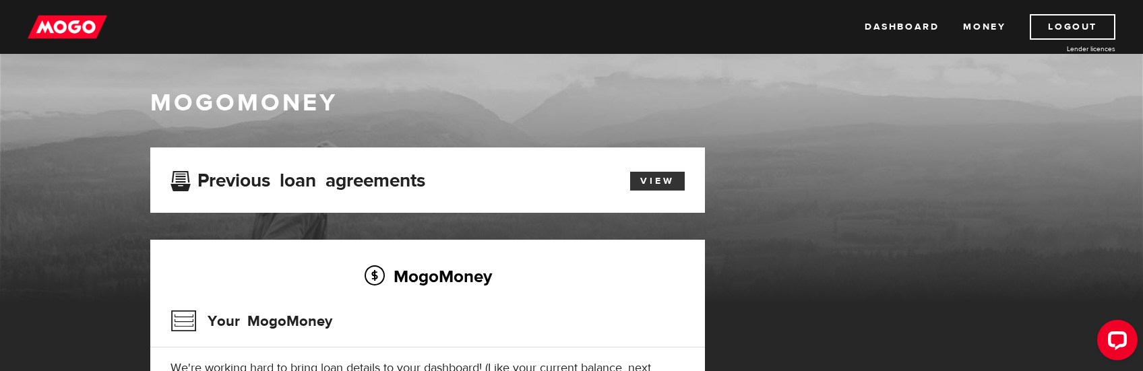
click at [662, 179] on link "View" at bounding box center [657, 181] width 55 height 19
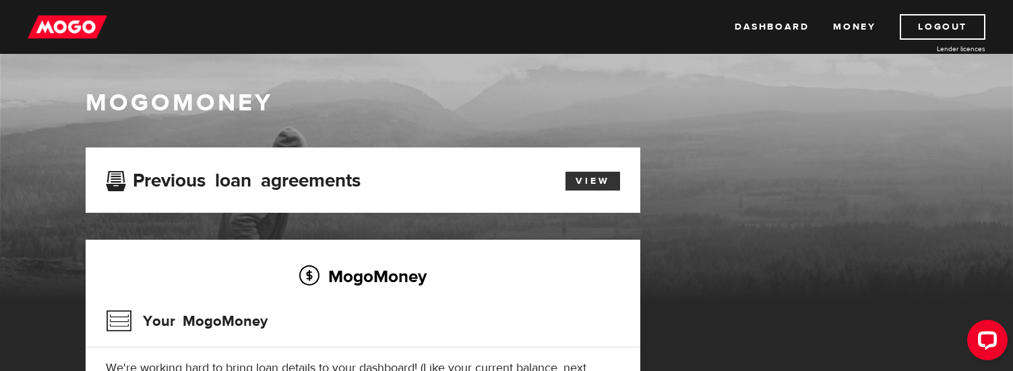
click at [590, 183] on link "View" at bounding box center [592, 181] width 55 height 19
